Goal: Task Accomplishment & Management: Complete application form

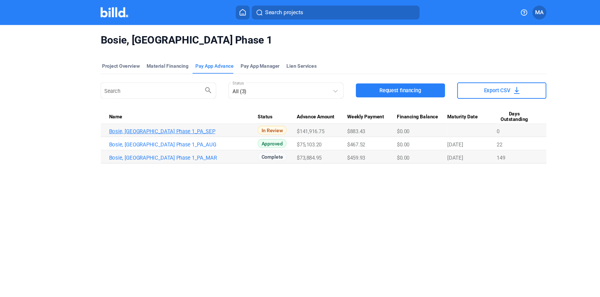
click at [138, 124] on link "Bosie, [GEOGRAPHIC_DATA] Phase 1_PA_SEP" at bounding box center [170, 122] width 138 height 6
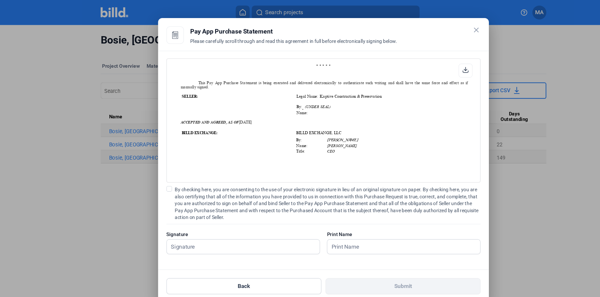
scroll to position [634, 0]
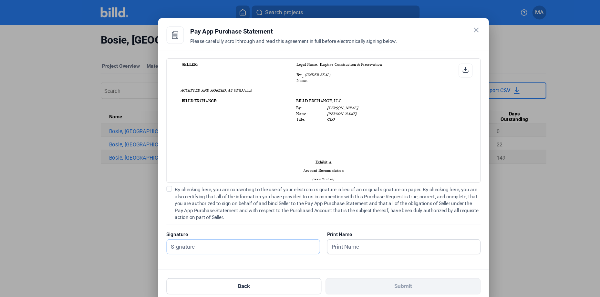
click at [218, 227] on input "text" at bounding box center [222, 228] width 135 height 13
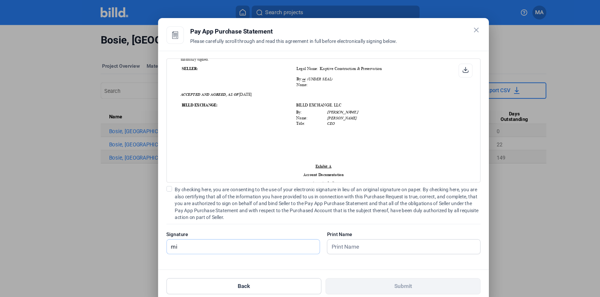
scroll to position [638, 0]
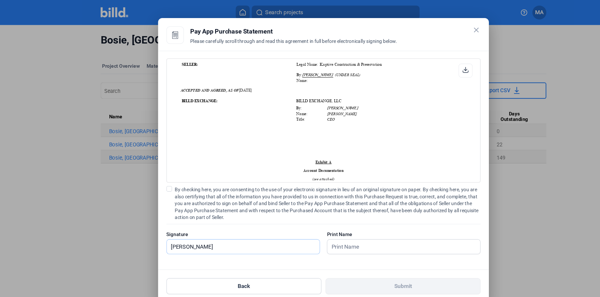
type input "[PERSON_NAME]"
type input "a"
type input "m"
type input "[PERSON_NAME]"
drag, startPoint x: 205, startPoint y: 229, endPoint x: -2, endPoint y: 214, distance: 207.5
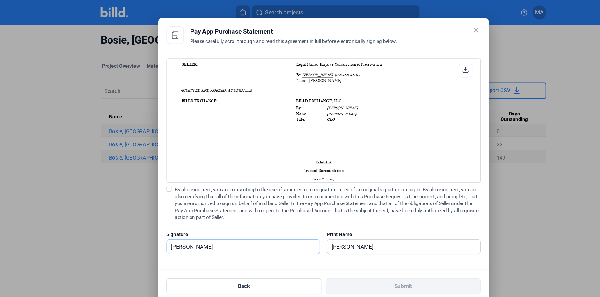
click at [0, 214] on html "We value your privacy We use cookies to enhance your browsing experience, serve…" at bounding box center [300, 148] width 600 height 297
type input "[PERSON_NAME]"
click at [389, 209] on div "By checking here, you are consenting to the use of your electronic signature in…" at bounding box center [299, 208] width 291 height 70
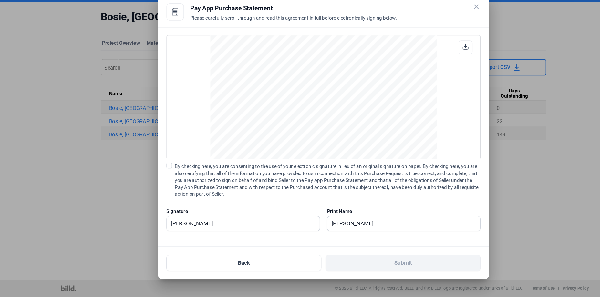
scroll to position [1858, 0]
click at [357, 228] on input "[PERSON_NAME]" at bounding box center [370, 228] width 135 height 13
click at [269, 229] on input "[PERSON_NAME]" at bounding box center [222, 228] width 135 height 13
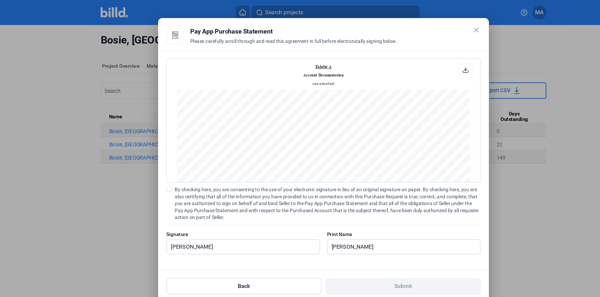
click at [155, 178] on span at bounding box center [156, 175] width 5 height 5
click at [0, 0] on input "By checking here, you are consenting to the use of your electronic signature in…" at bounding box center [0, 0] width 0 height 0
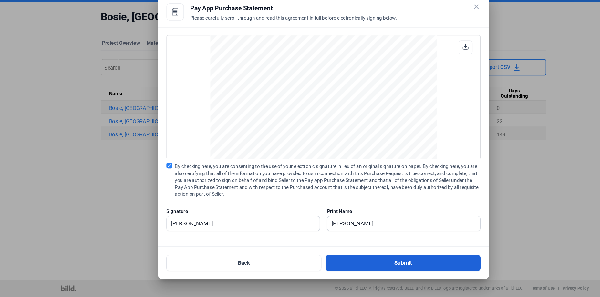
click at [388, 266] on button "Submit" at bounding box center [374, 265] width 144 height 15
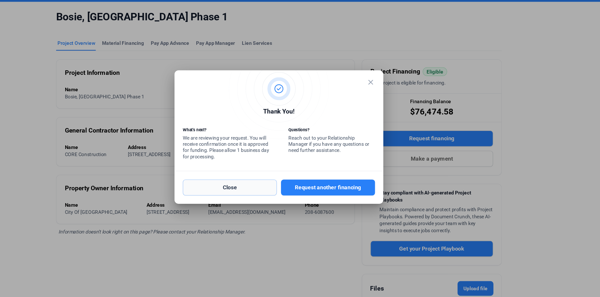
click at [262, 196] on button "Close" at bounding box center [254, 195] width 87 height 15
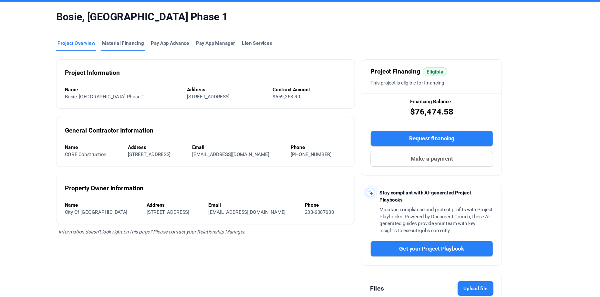
click at [148, 60] on div "Material Financing" at bounding box center [155, 61] width 39 height 6
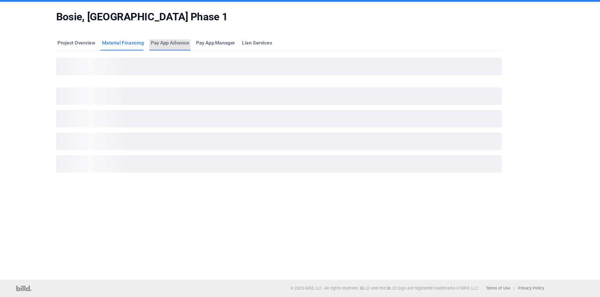
click at [213, 60] on div "Pay App Advance" at bounding box center [199, 61] width 36 height 6
